Goal: Task Accomplishment & Management: Complete application form

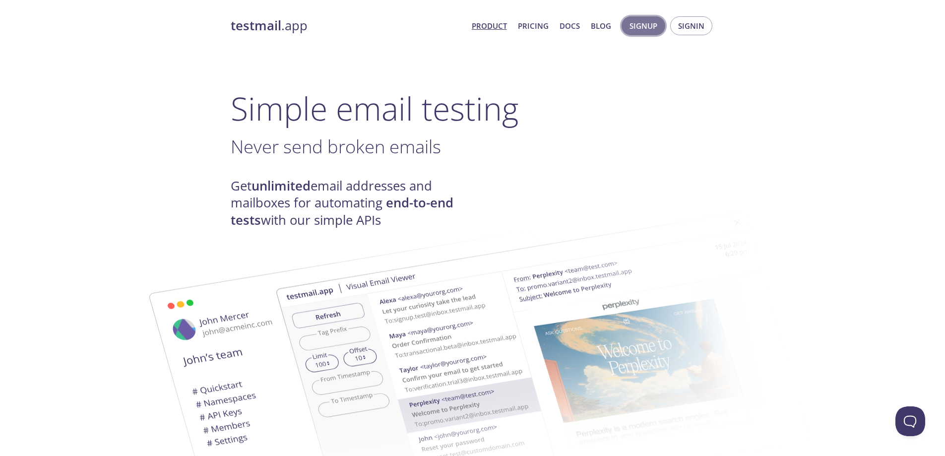
click at [643, 21] on span "Signup" at bounding box center [644, 25] width 28 height 13
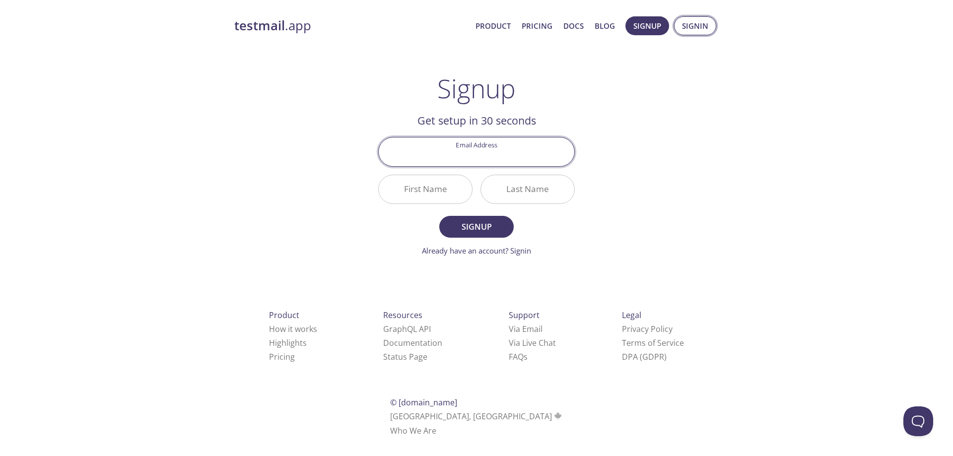
click at [694, 25] on span "Signin" at bounding box center [695, 25] width 26 height 13
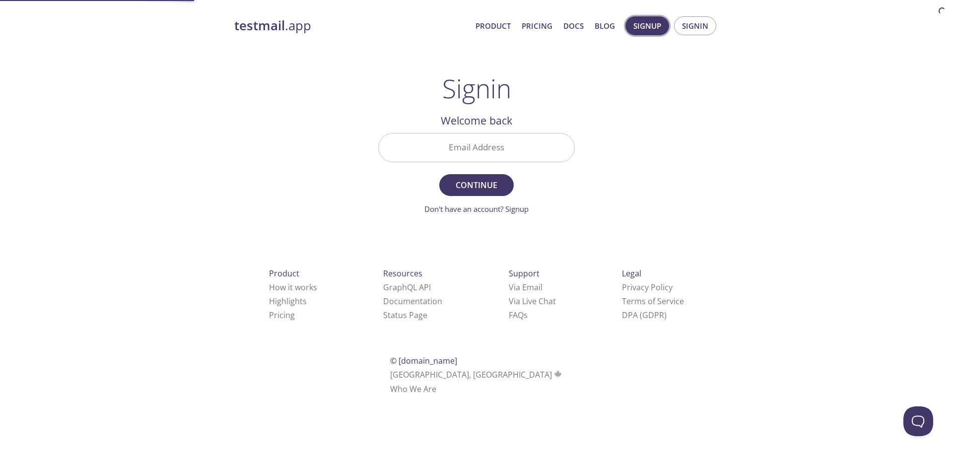
click at [653, 25] on span "Signup" at bounding box center [647, 25] width 28 height 13
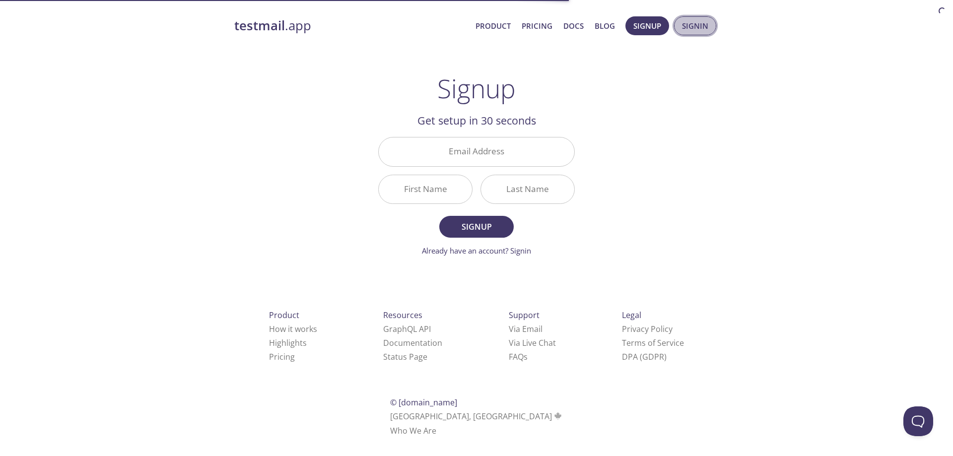
click at [680, 25] on button "Signin" at bounding box center [695, 25] width 42 height 19
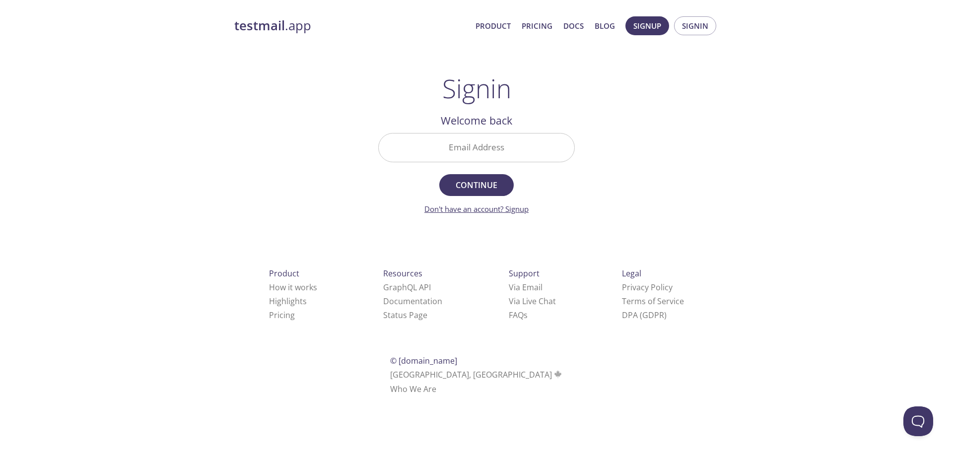
click at [487, 212] on link "Don't have an account? Signup" at bounding box center [476, 209] width 104 height 10
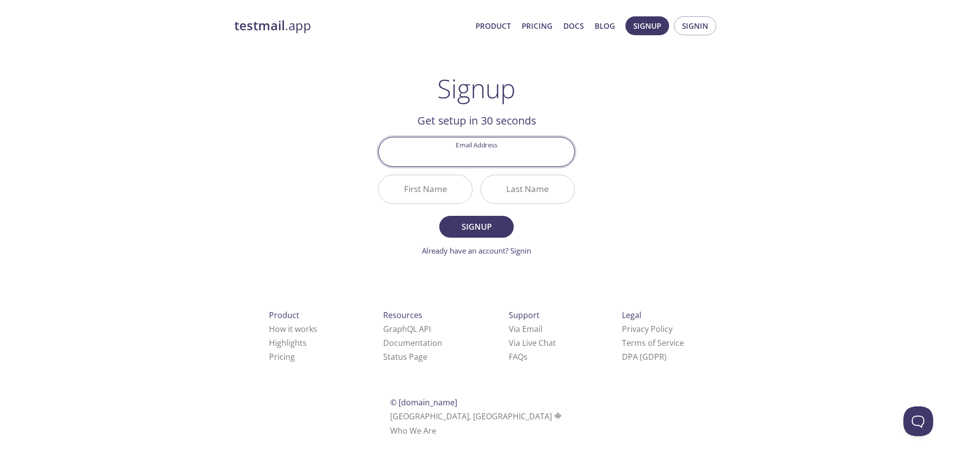
click at [489, 155] on input "Email Address" at bounding box center [477, 151] width 196 height 28
paste input "[EMAIL_ADDRESS][DOMAIN_NAME]"
type input "[EMAIL_ADDRESS][DOMAIN_NAME]"
click at [459, 199] on input "First Name" at bounding box center [425, 189] width 93 height 28
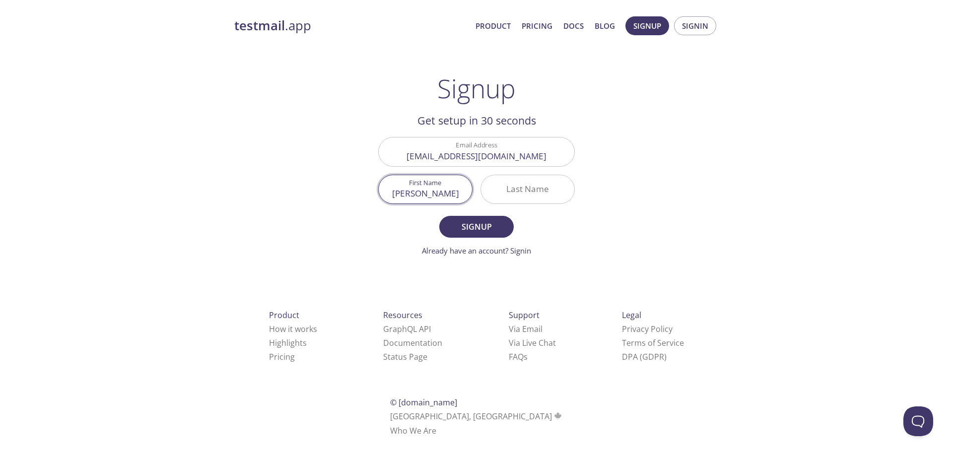
type input "[PERSON_NAME]"
click at [512, 189] on input "Last Name" at bounding box center [527, 189] width 93 height 28
type input "kon"
click at [501, 219] on button "Signup" at bounding box center [476, 227] width 74 height 22
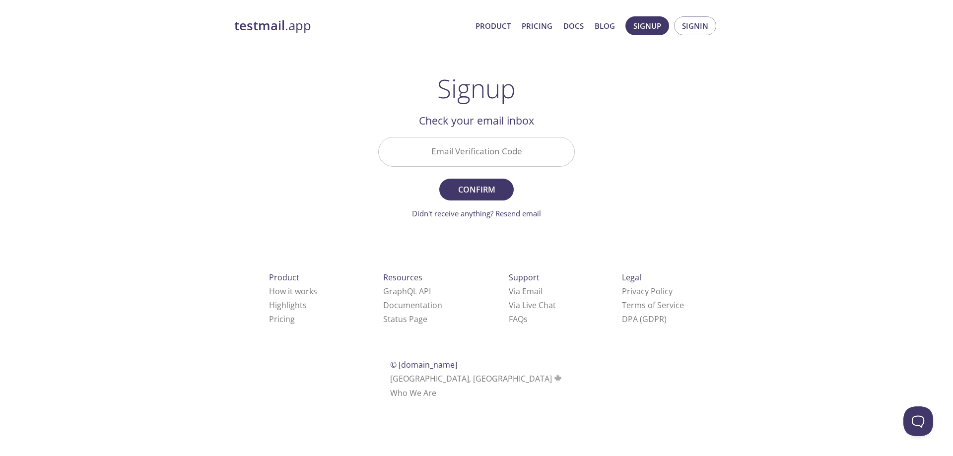
click at [471, 153] on input "Email Verification Code" at bounding box center [477, 151] width 196 height 28
paste input "9JWRMXS"
type input "9JWRMXS"
click at [478, 180] on button "Confirm" at bounding box center [476, 190] width 74 height 22
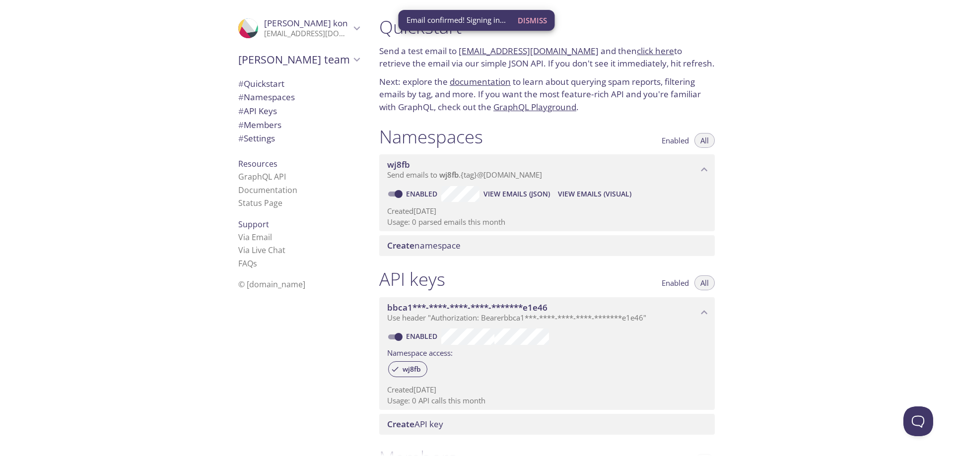
click at [144, 163] on div ".cls-1 { fill: #6d5ca8; } .cls-2 { fill: #3fc191; } .cls-3 { fill: #3b4752; } .…" at bounding box center [185, 228] width 371 height 456
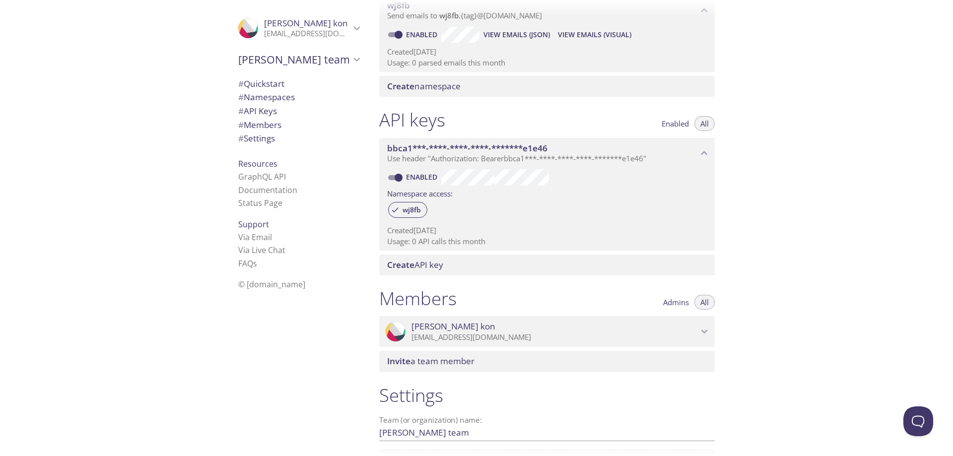
scroll to position [150, 0]
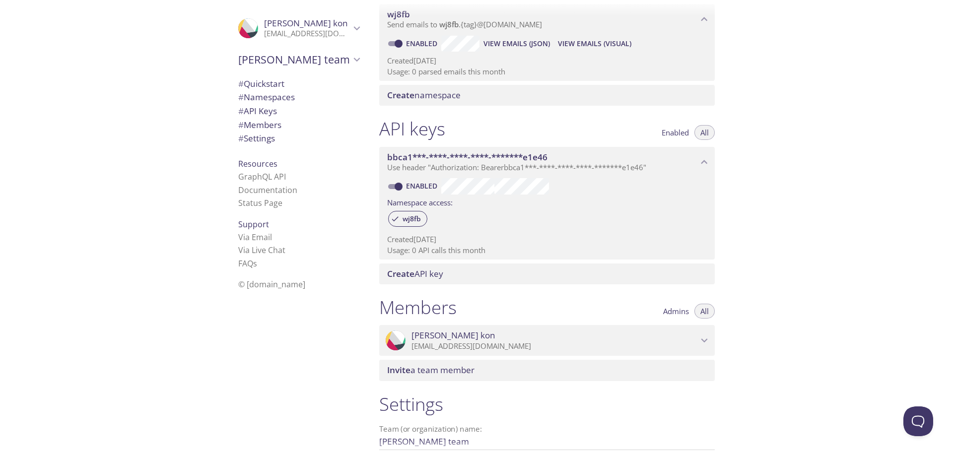
click at [681, 311] on span "Admins" at bounding box center [676, 311] width 26 height 0
click at [703, 311] on span "All" at bounding box center [704, 311] width 8 height 0
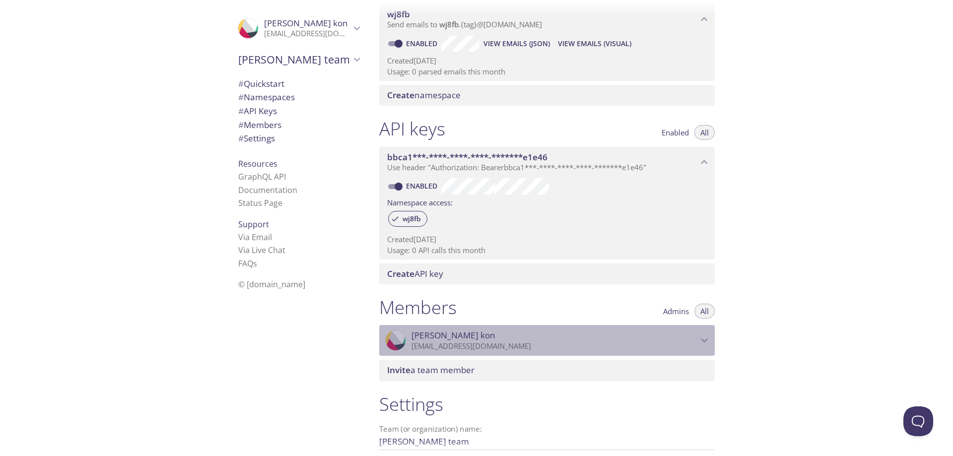
click at [705, 336] on icon "Chan kon" at bounding box center [704, 340] width 13 height 13
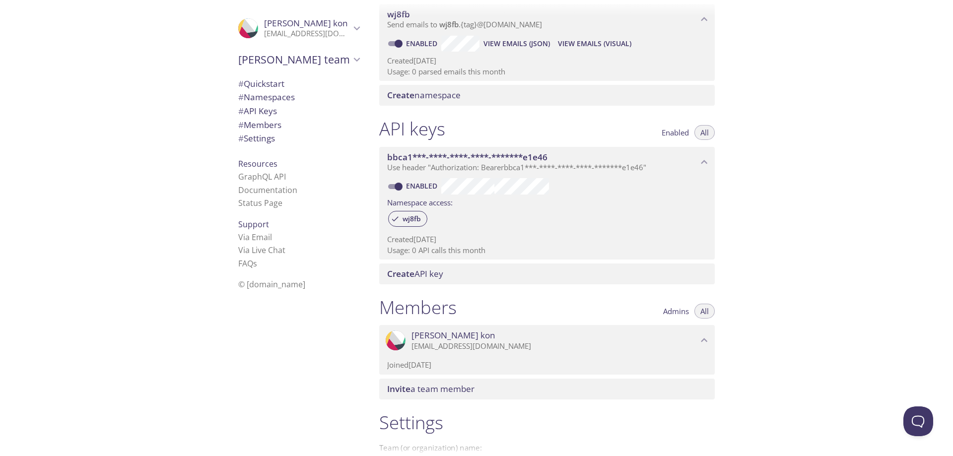
click at [705, 336] on icon "Chan kon" at bounding box center [704, 340] width 13 height 13
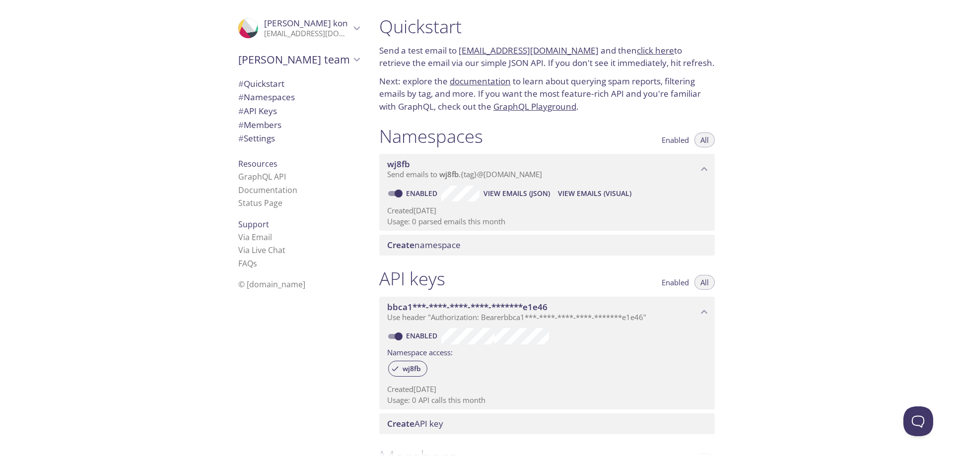
scroll to position [0, 0]
click at [403, 192] on input "Enabled" at bounding box center [399, 194] width 36 height 12
click at [389, 195] on input "Disabled" at bounding box center [391, 194] width 36 height 12
checkbox input "true"
click at [496, 194] on span "View Emails (JSON)" at bounding box center [516, 194] width 67 height 12
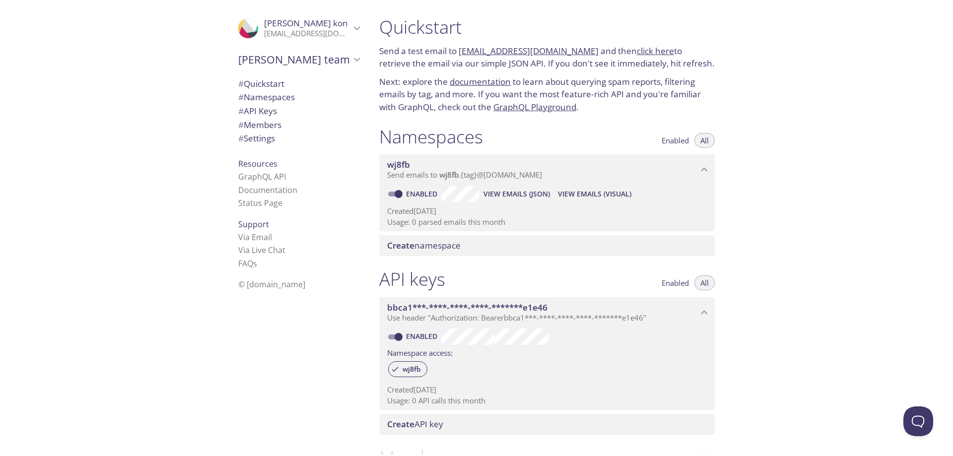
click at [394, 175] on span "Send emails to wj8fb . {tag} @[DOMAIN_NAME]" at bounding box center [464, 175] width 155 height 10
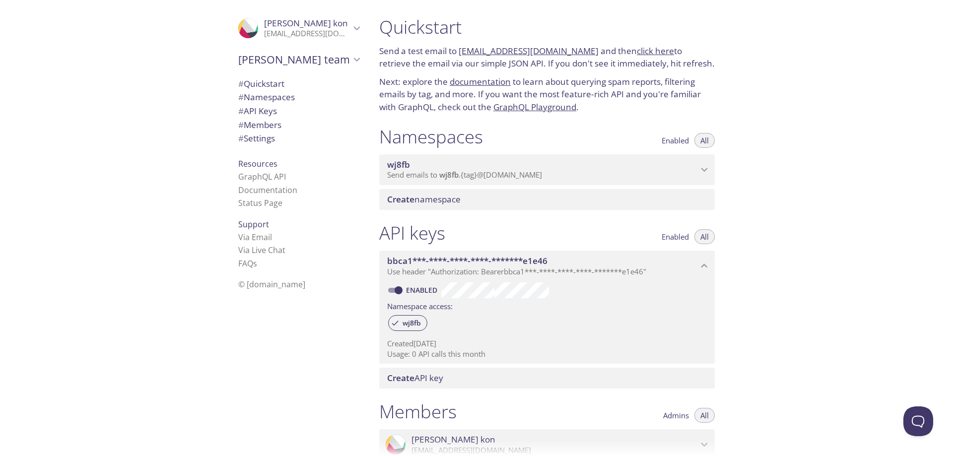
click at [394, 175] on span "Send emails to wj8fb . {tag} @[DOMAIN_NAME]" at bounding box center [464, 175] width 155 height 10
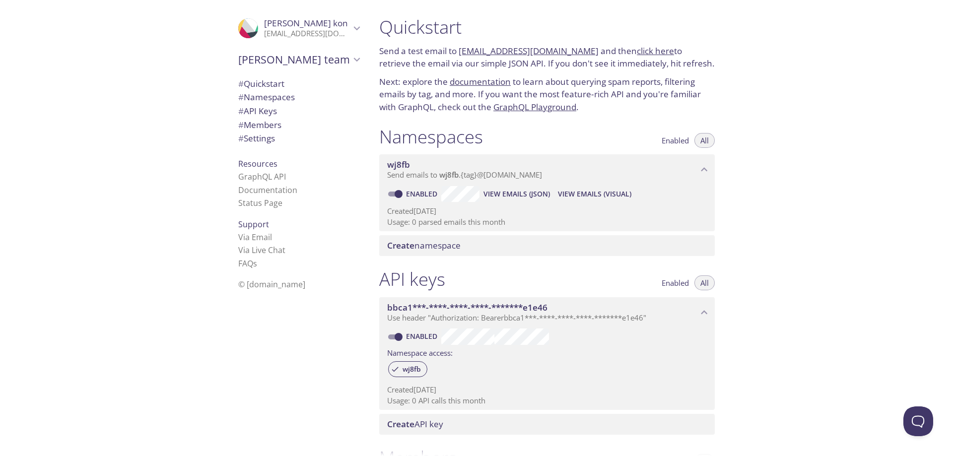
click at [637, 53] on link "click here" at bounding box center [655, 50] width 37 height 11
click at [495, 84] on link "documentation" at bounding box center [480, 81] width 61 height 11
click at [293, 57] on span "[PERSON_NAME] team" at bounding box center [294, 60] width 112 height 14
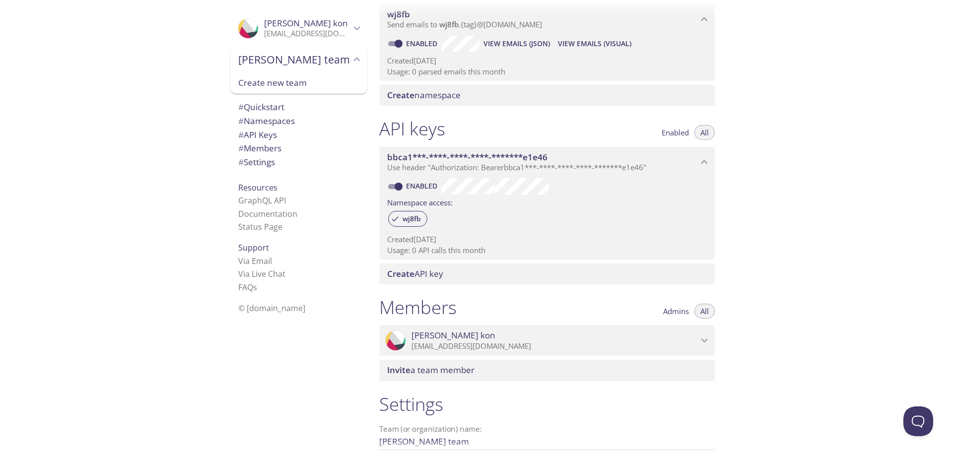
scroll to position [101, 0]
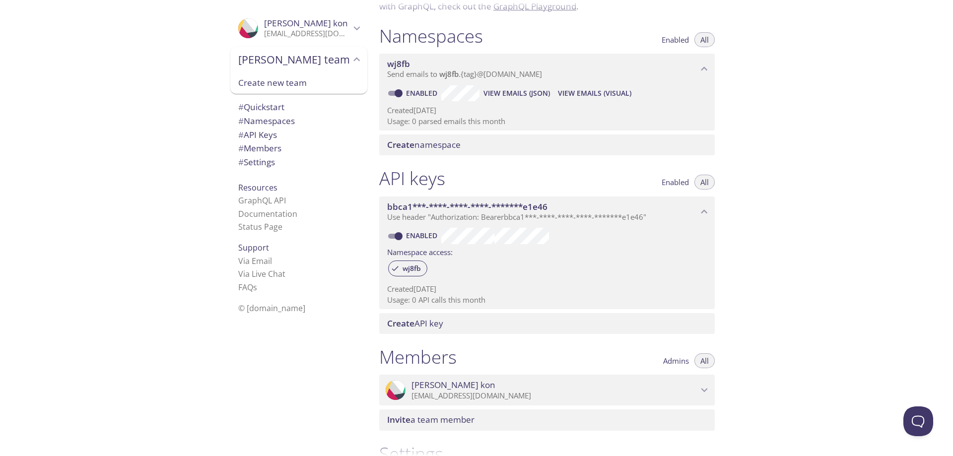
click at [448, 148] on span "Create namespace" at bounding box center [423, 144] width 73 height 11
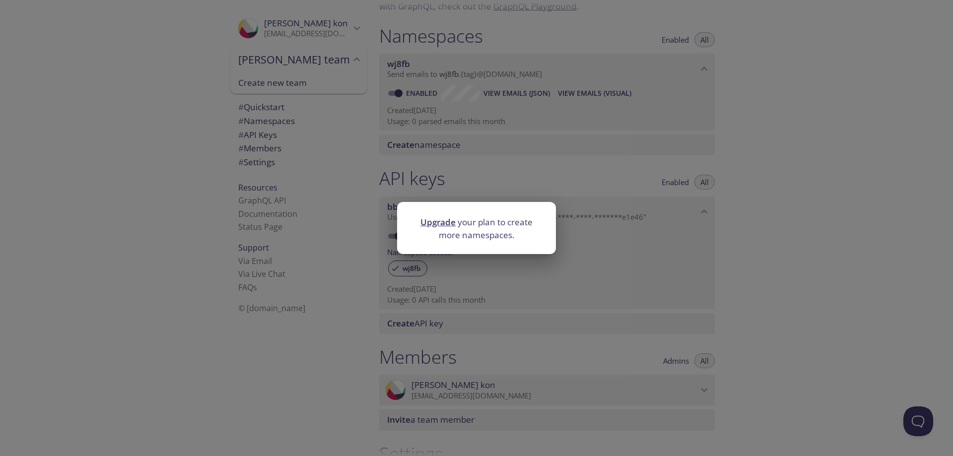
click at [777, 135] on div "Upgrade your plan to create more namespaces." at bounding box center [476, 228] width 953 height 456
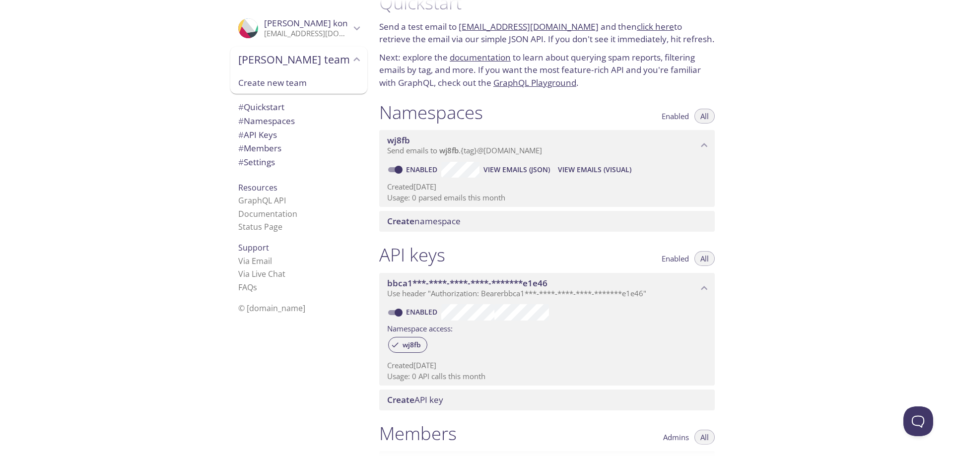
scroll to position [0, 0]
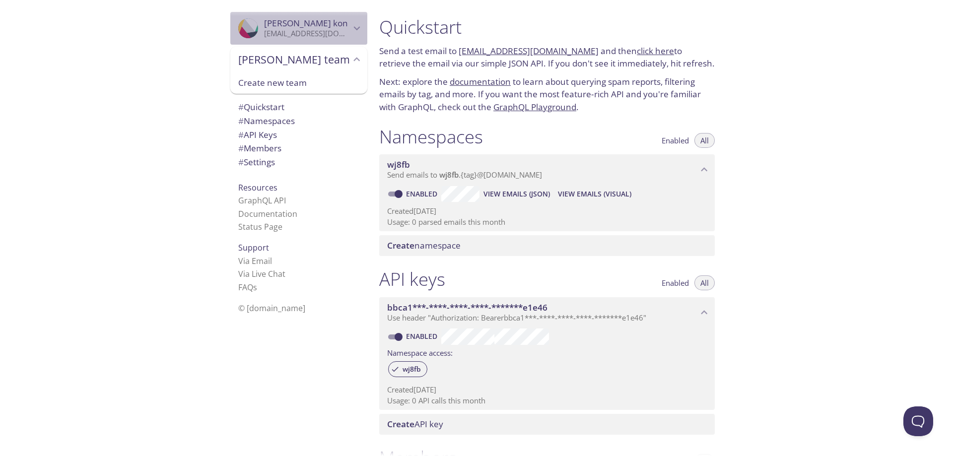
click at [323, 38] on p "[EMAIL_ADDRESS][DOMAIN_NAME]" at bounding box center [307, 34] width 86 height 10
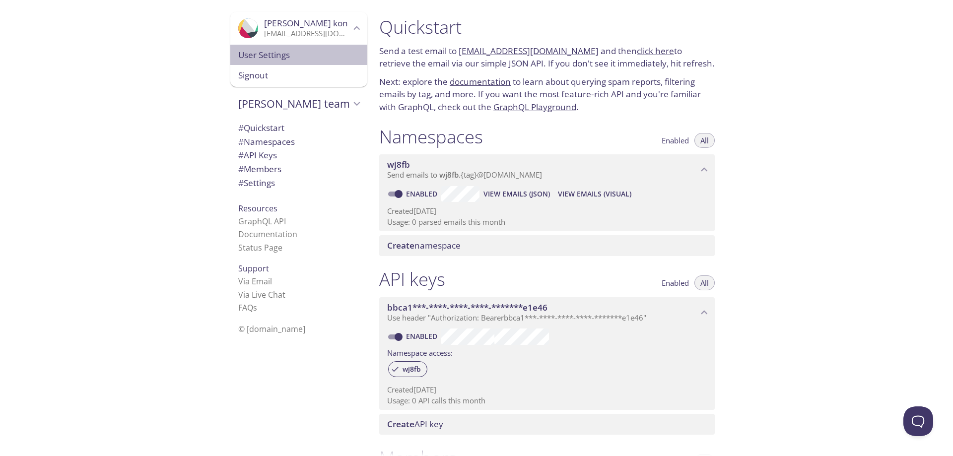
click at [264, 57] on span "User Settings" at bounding box center [298, 55] width 121 height 13
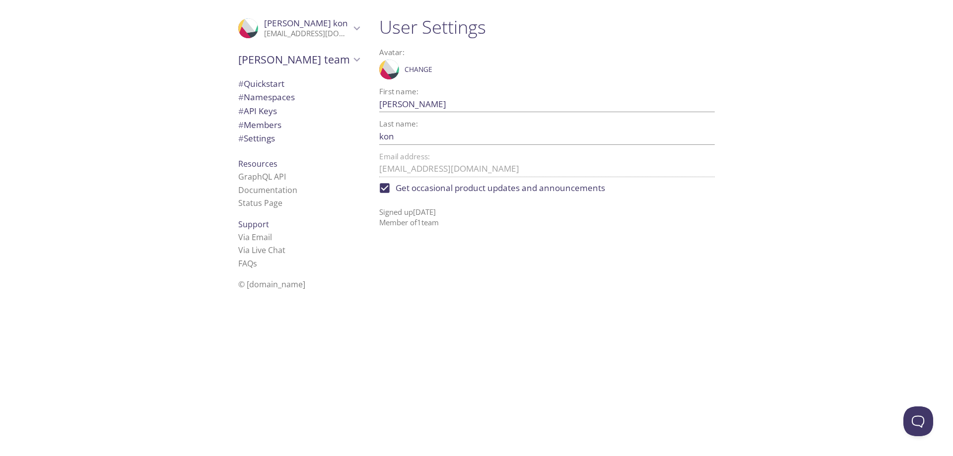
click at [451, 189] on span "Get occasional product updates and announcements" at bounding box center [500, 188] width 209 height 13
click at [396, 189] on input "Get occasional product updates and announcements" at bounding box center [385, 188] width 22 height 22
checkbox input "false"
click at [299, 60] on span "[PERSON_NAME] team" at bounding box center [294, 60] width 112 height 14
drag, startPoint x: 288, startPoint y: 82, endPoint x: 154, endPoint y: 118, distance: 138.8
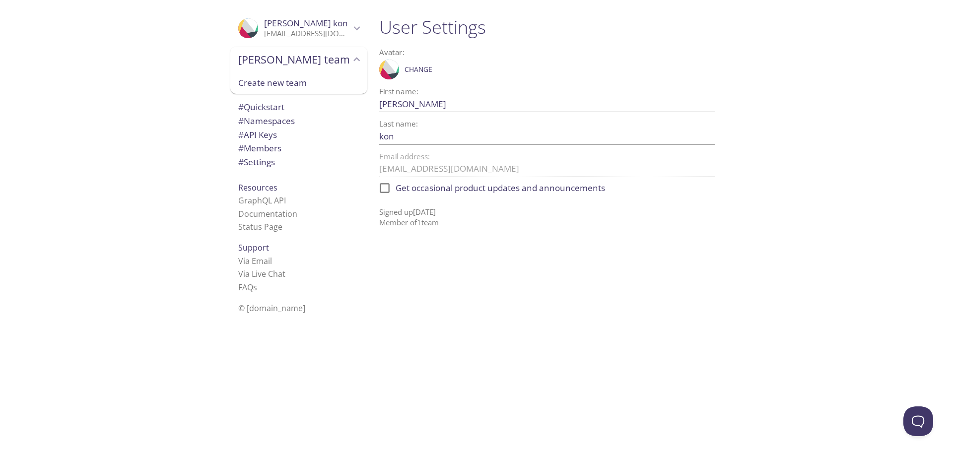
click at [154, 118] on div ".cls-1 { fill: #6d5ca8; } .cls-2 { fill: #3fc191; } .cls-3 { fill: #3b4752; } .…" at bounding box center [185, 228] width 371 height 456
